Goal: Navigation & Orientation: Find specific page/section

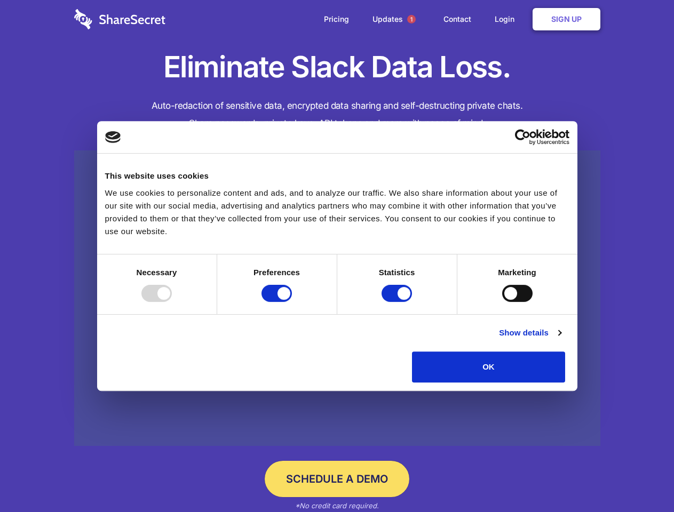
click at [172, 302] on div at bounding box center [156, 293] width 30 height 17
click at [292, 302] on input "Preferences" at bounding box center [277, 293] width 30 height 17
checkbox input "false"
click at [398, 302] on input "Statistics" at bounding box center [397, 293] width 30 height 17
checkbox input "false"
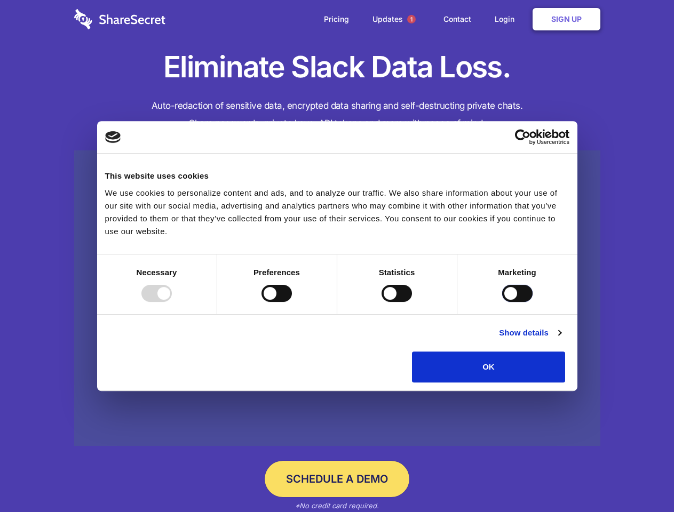
click at [502, 302] on input "Marketing" at bounding box center [517, 293] width 30 height 17
checkbox input "true"
click at [561, 339] on link "Show details" at bounding box center [530, 333] width 62 height 13
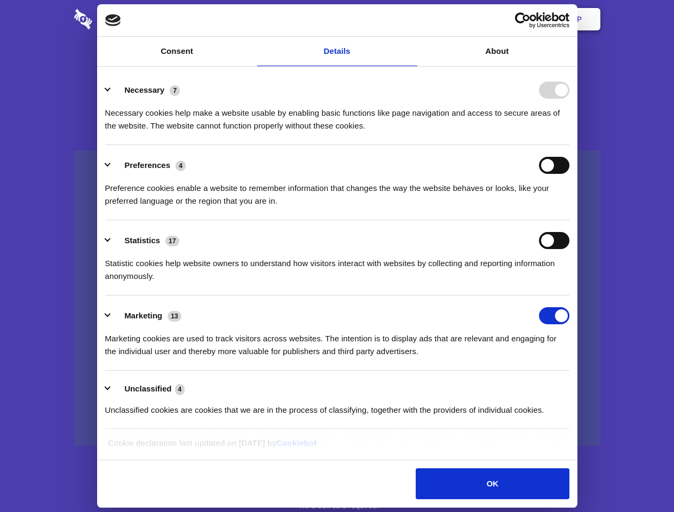
click at [570, 145] on li "Necessary 7 Necessary cookies help make a website usable by enabling basic func…" at bounding box center [337, 107] width 464 height 75
click at [411, 19] on span "1" at bounding box center [411, 19] width 9 height 9
